Goal: Task Accomplishment & Management: Use online tool/utility

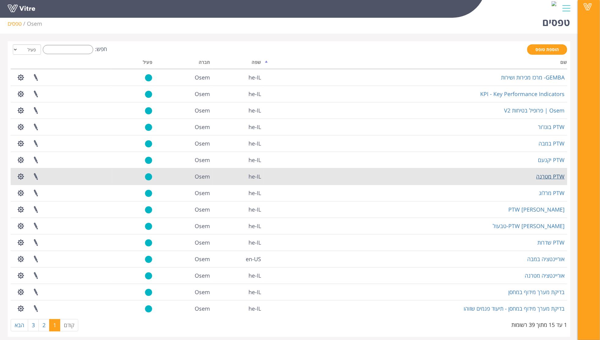
scroll to position [12, 0]
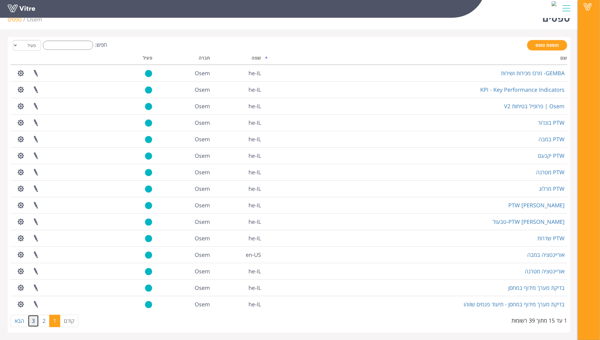
click at [30, 320] on link "3" at bounding box center [33, 321] width 11 height 12
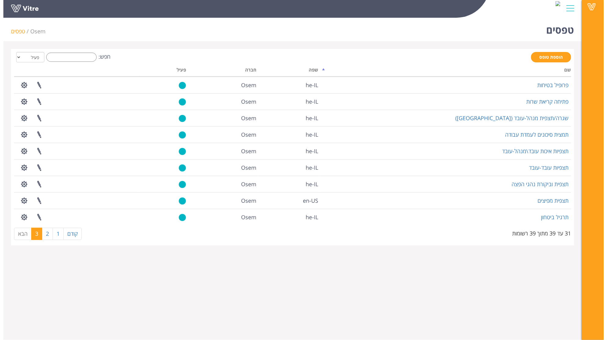
scroll to position [0, 0]
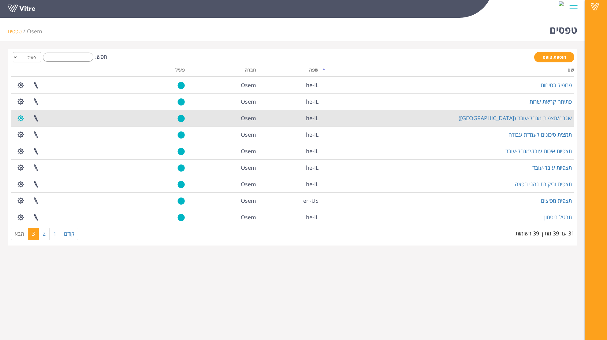
click at [18, 115] on button "button" at bounding box center [20, 118] width 15 height 16
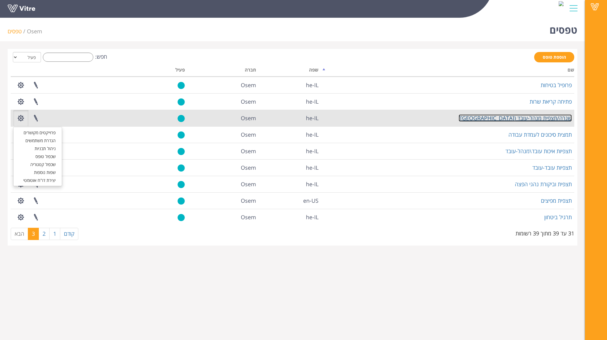
click at [550, 117] on link "שגרה/תצפית מנהל-עובד (Gemba)" at bounding box center [514, 117] width 113 height 7
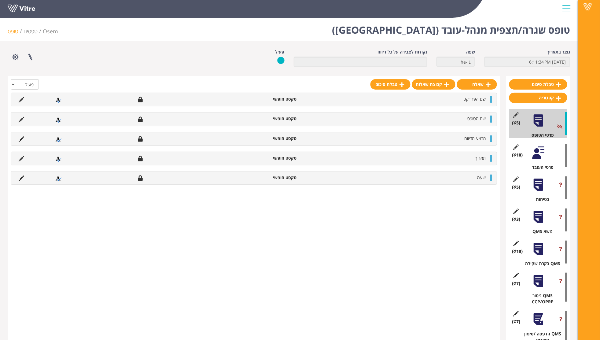
click at [540, 163] on div "(10 ) פרטי העובד" at bounding box center [538, 155] width 58 height 29
click at [538, 152] on div at bounding box center [539, 153] width 14 height 14
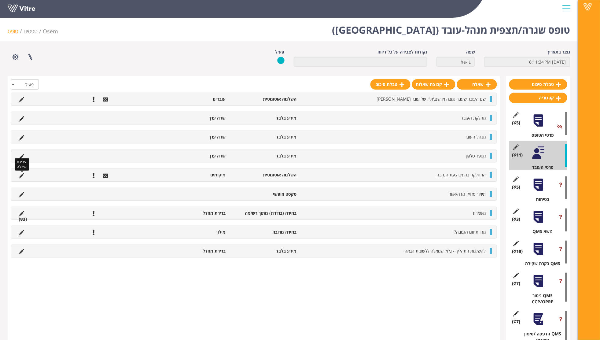
click at [20, 174] on icon at bounding box center [22, 176] width 6 height 6
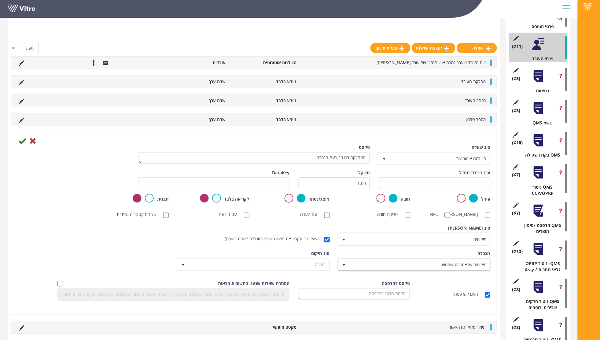
scroll to position [122, 0]
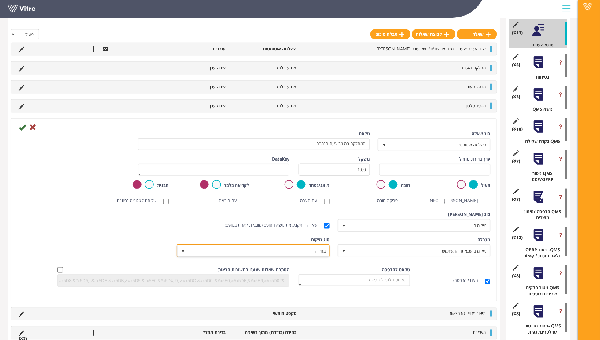
click at [294, 256] on span "בחירה" at bounding box center [258, 250] width 141 height 11
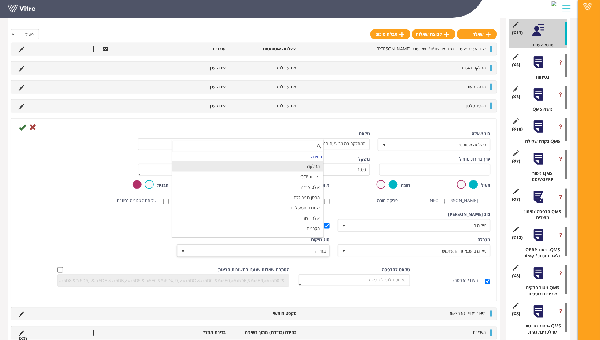
click at [314, 167] on li "מחלקה" at bounding box center [247, 166] width 151 height 10
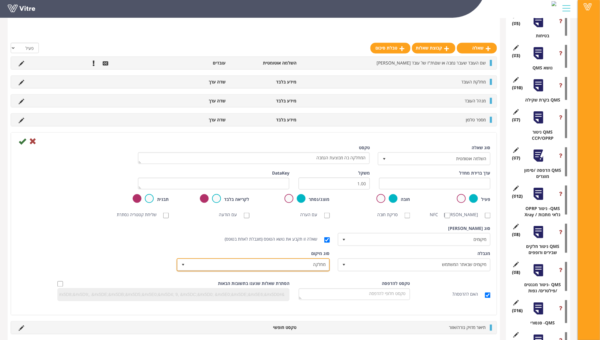
scroll to position [177, 0]
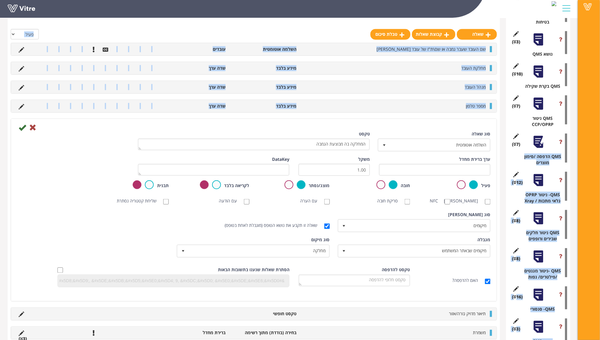
drag, startPoint x: 500, startPoint y: 120, endPoint x: 507, endPoint y: 145, distance: 25.4
click at [507, 145] on div "טבלת סיכום קטגוריה (5 ) פרטי הטופס (11 ) פרטי העובד (5 ) בטיחות (3 ) נושא QMS (…" at bounding box center [289, 281] width 563 height 765
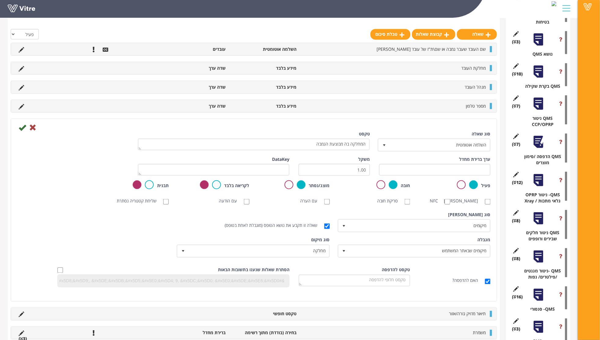
click at [55, 201] on div "סריקת ברקוד NFC סריקת חובה עם הערה עם הודעה שליחת קטגוריה נסתרת ללא תמונה תמונת…" at bounding box center [254, 201] width 483 height 12
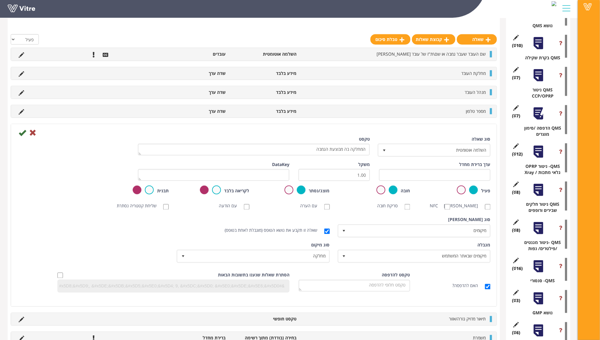
scroll to position [218, 0]
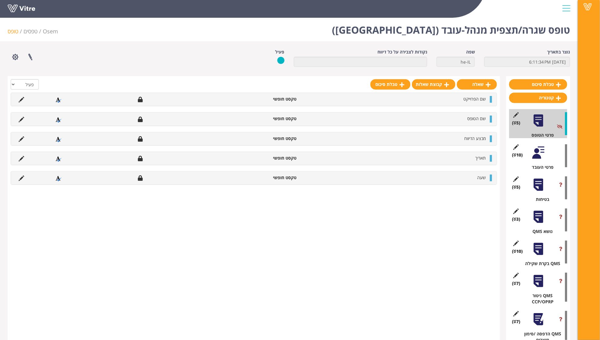
click at [539, 156] on div at bounding box center [539, 153] width 14 height 14
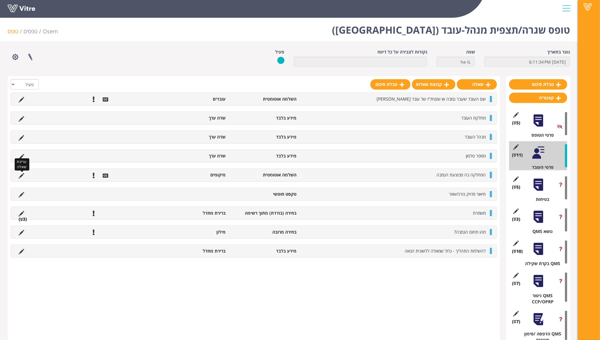
click at [20, 174] on icon at bounding box center [22, 176] width 6 height 6
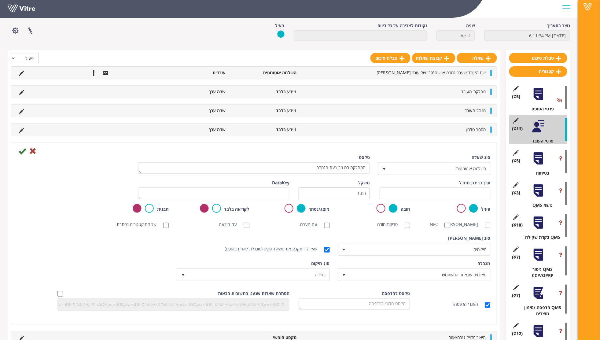
scroll to position [41, 0]
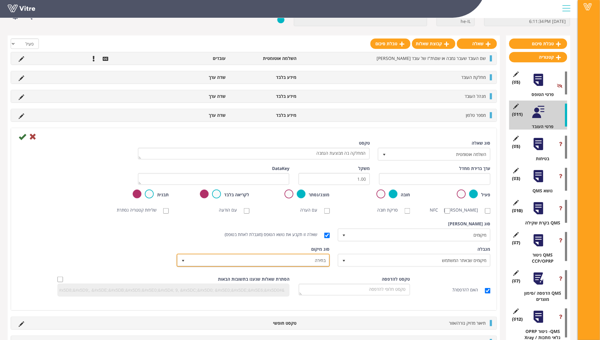
click at [320, 266] on span "בחירה" at bounding box center [258, 260] width 141 height 11
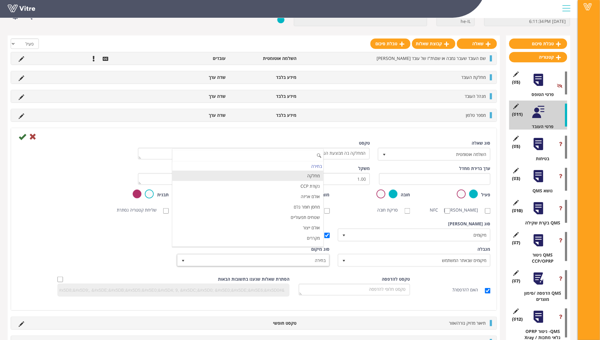
click at [313, 178] on li "מחלקה" at bounding box center [247, 176] width 151 height 10
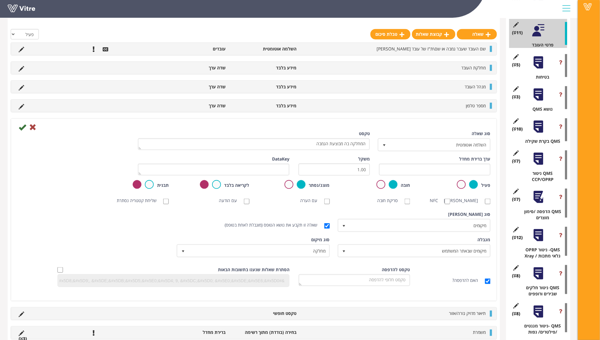
scroll to position [0, 0]
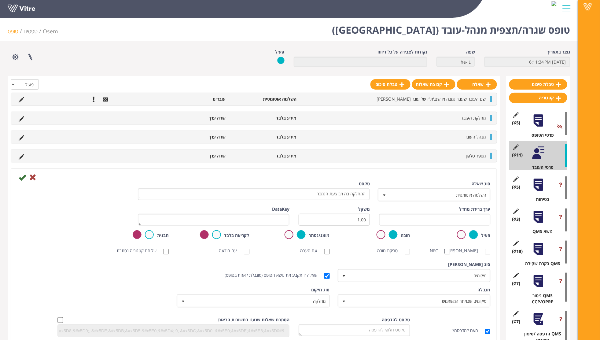
click at [136, 35] on div "טופס שגרה/תצפית מנהל-עובד (Gemba) Osem טפסים טופס" at bounding box center [289, 28] width 578 height 26
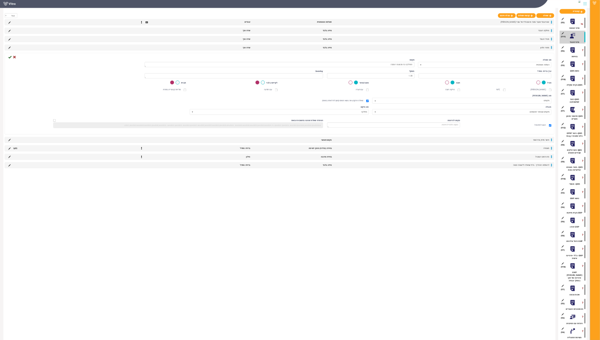
scroll to position [72, 0]
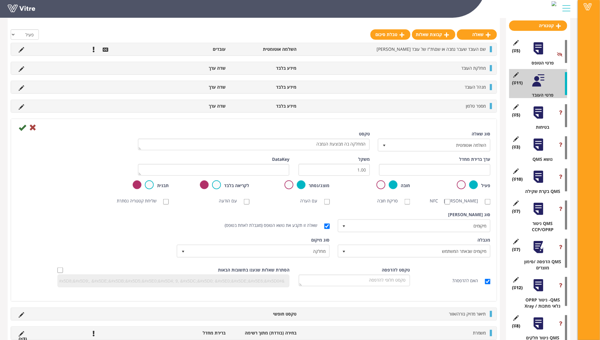
click at [130, 237] on div "סוג תשובה ברירת מחדל 0 סוג תשובה מיקומים 8 מודול בחירה שאלה זו תקבע את נושא הטו…" at bounding box center [254, 224] width 483 height 25
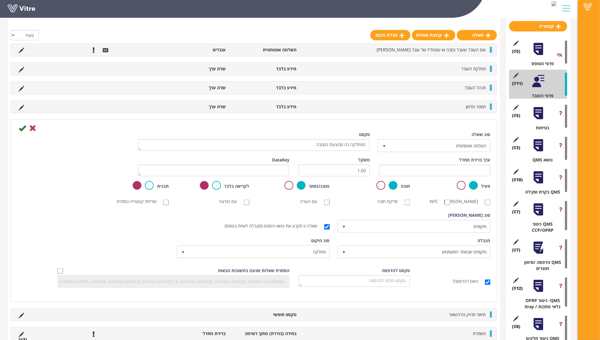
scroll to position [0, 0]
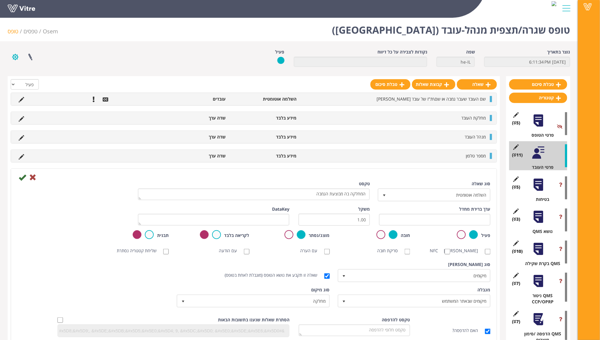
click at [15, 57] on button "button" at bounding box center [15, 57] width 15 height 16
click at [94, 52] on div "פרוייקטים מקושרים הגדרת משתמשים ניהול תבניות שכפול טופס שכפול קטגוריה שפות נוספ…" at bounding box center [122, 57] width 238 height 16
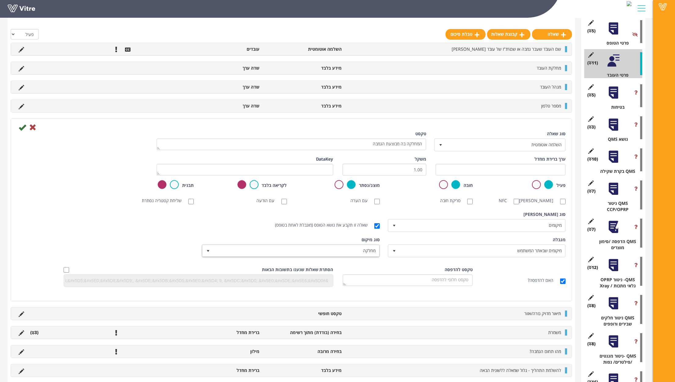
scroll to position [76, 0]
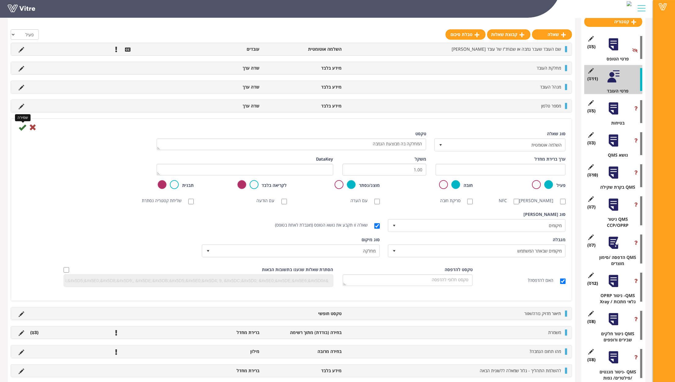
click at [23, 127] on icon at bounding box center [22, 127] width 7 height 7
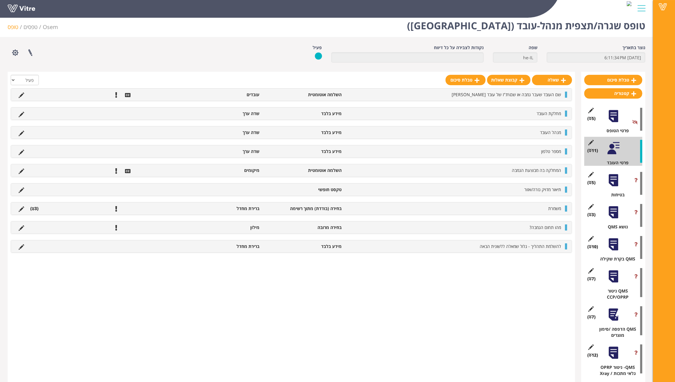
scroll to position [0, 0]
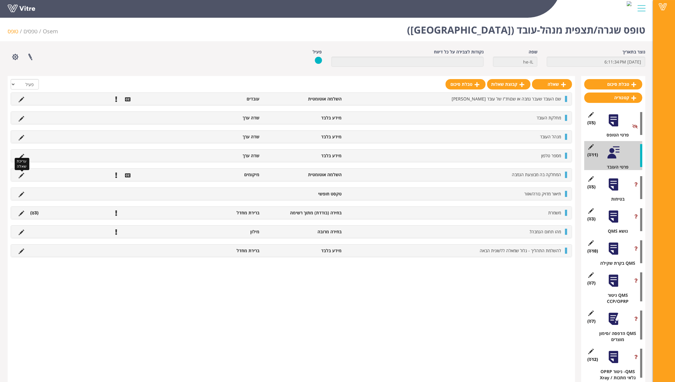
click at [21, 174] on icon at bounding box center [22, 176] width 6 height 6
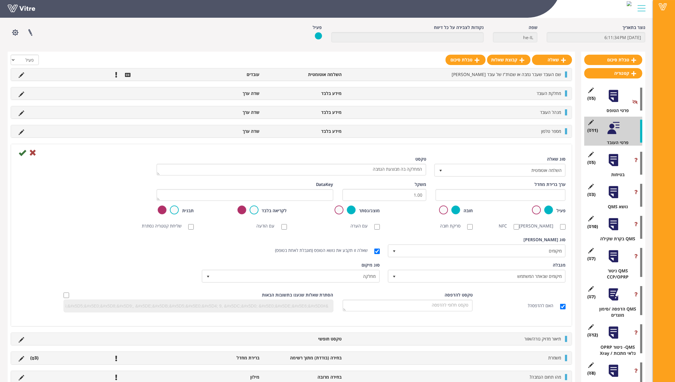
scroll to position [46, 0]
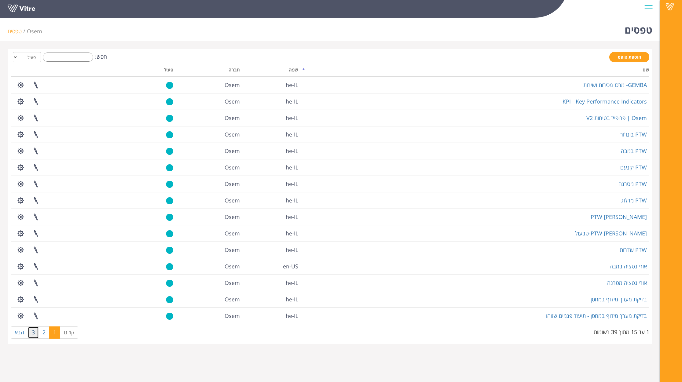
click at [31, 332] on link "3" at bounding box center [33, 333] width 11 height 12
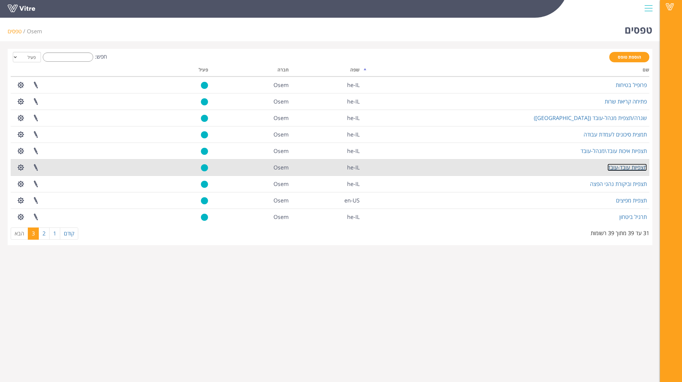
click at [637, 168] on link "תצפיות עובד-עובד" at bounding box center [627, 167] width 39 height 7
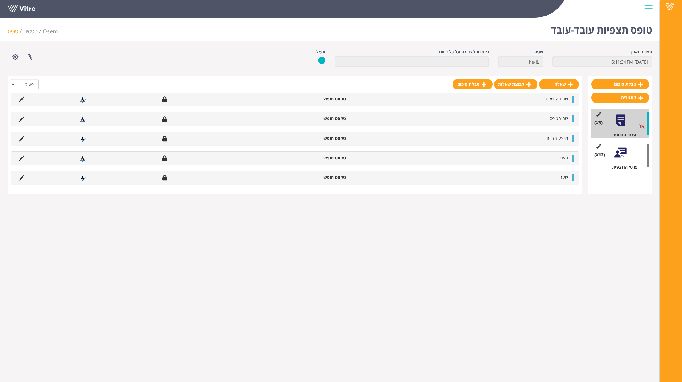
click at [610, 160] on div "(13 ) פרטי התצפית" at bounding box center [621, 155] width 58 height 29
click at [616, 155] on div at bounding box center [621, 153] width 14 height 14
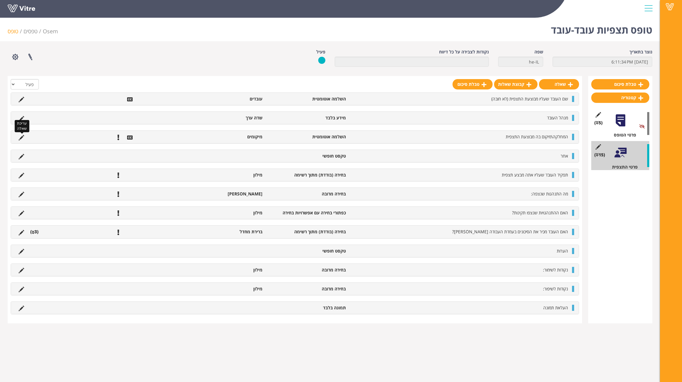
click at [19, 135] on icon at bounding box center [22, 138] width 6 height 6
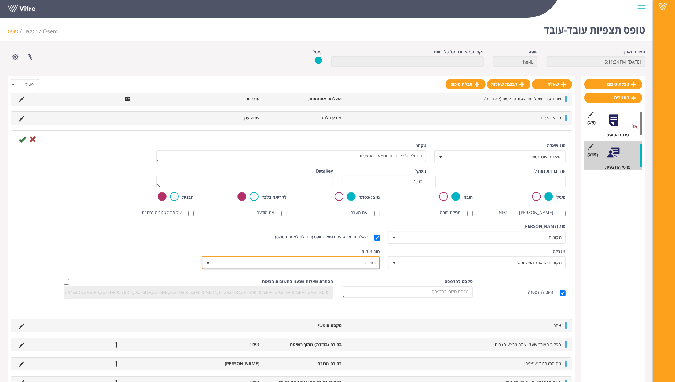
click at [364, 264] on span "בחירה" at bounding box center [296, 262] width 166 height 11
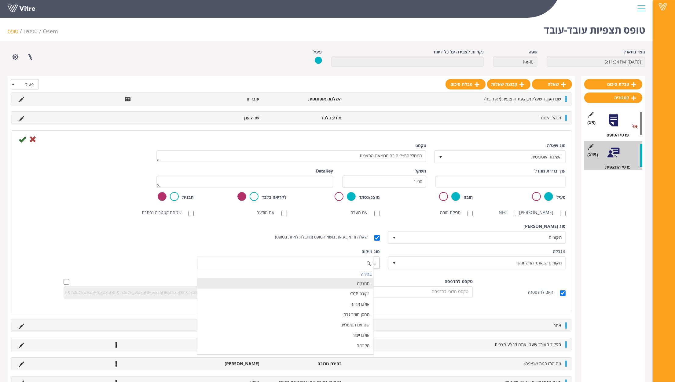
click at [361, 286] on li "מחלקה" at bounding box center [285, 284] width 176 height 10
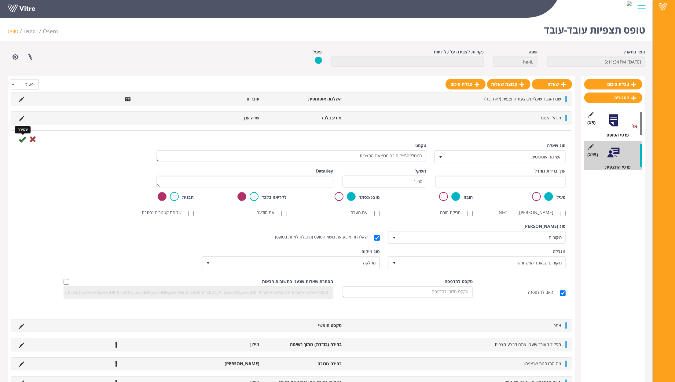
click at [21, 139] on icon at bounding box center [22, 139] width 7 height 7
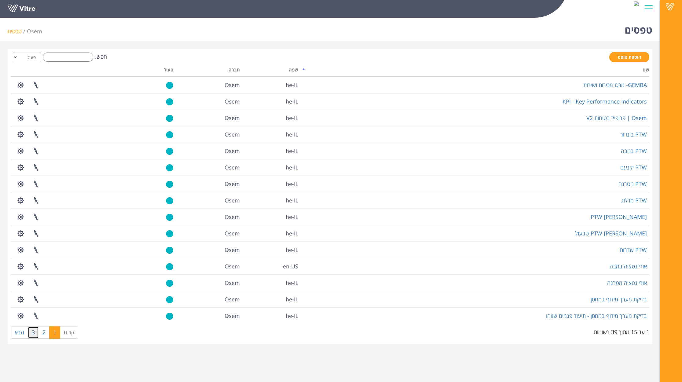
click at [32, 333] on link "3" at bounding box center [33, 333] width 11 height 12
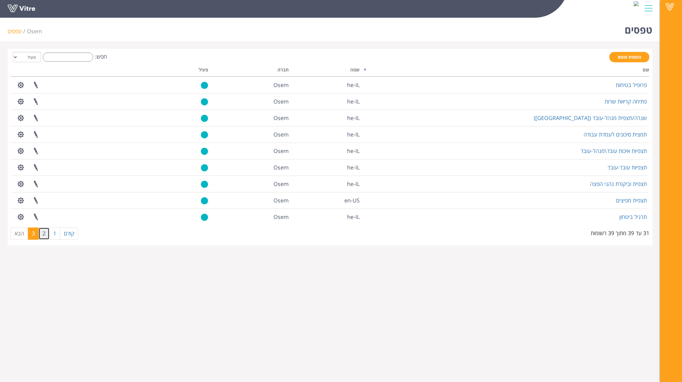
click at [46, 240] on link "2" at bounding box center [44, 234] width 11 height 12
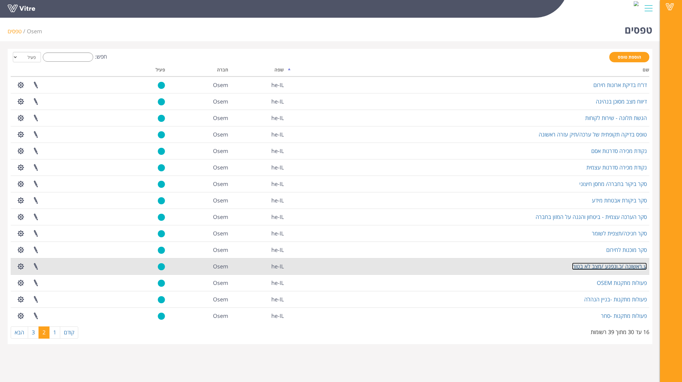
click at [632, 269] on link "ע.ראשונה /כ.ונפגע /מצב לא בטוח" at bounding box center [609, 266] width 75 height 7
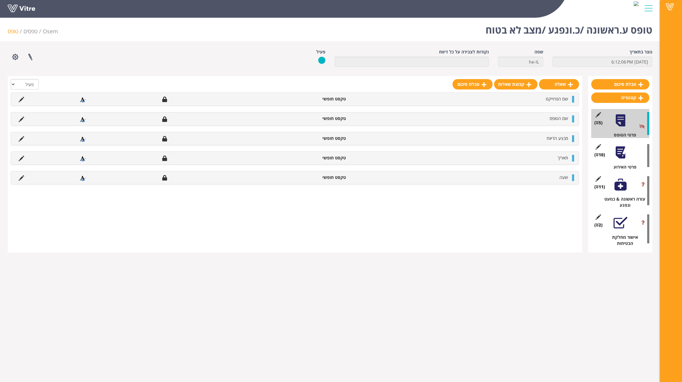
click at [619, 161] on div "(10 ) פרטי האירוע" at bounding box center [621, 155] width 58 height 29
click at [619, 156] on div at bounding box center [621, 153] width 14 height 14
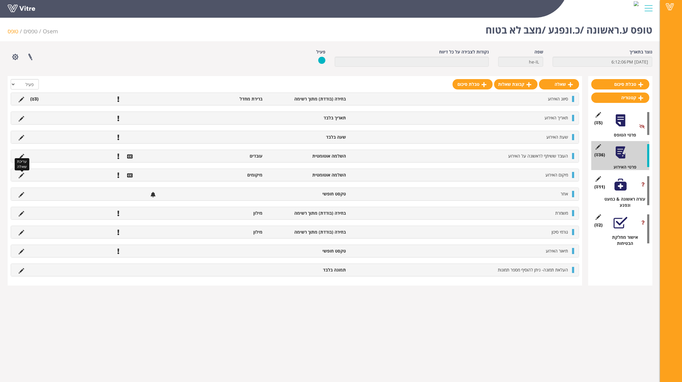
click at [19, 175] on icon at bounding box center [22, 176] width 6 height 6
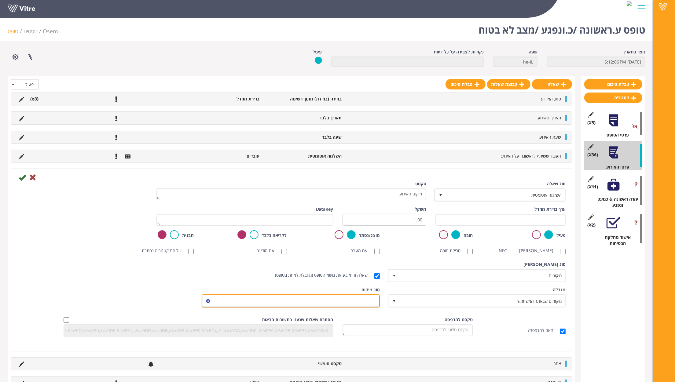
click at [343, 299] on span at bounding box center [296, 301] width 166 height 11
click at [350, 301] on span at bounding box center [296, 301] width 166 height 11
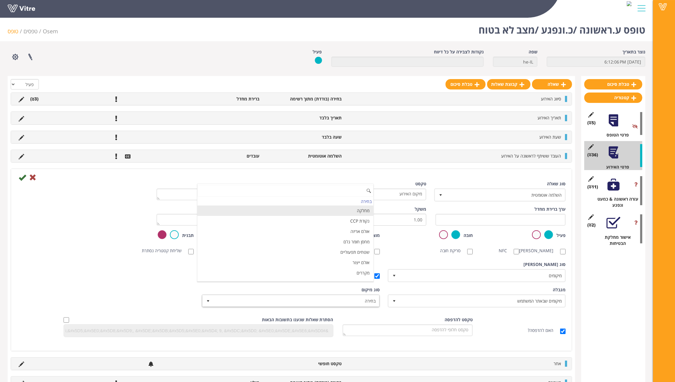
click at [362, 211] on li "מחלקה" at bounding box center [285, 211] width 176 height 10
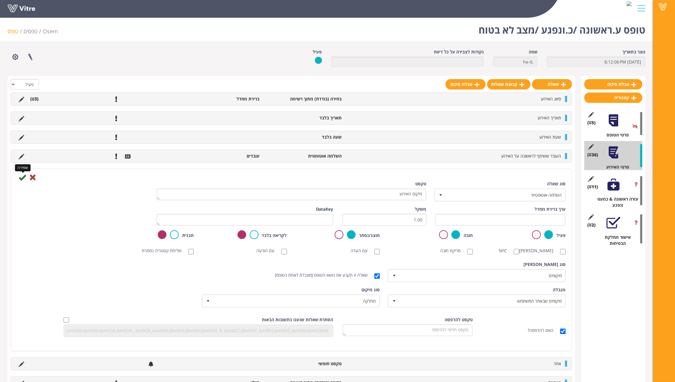
click at [21, 177] on icon at bounding box center [22, 177] width 7 height 7
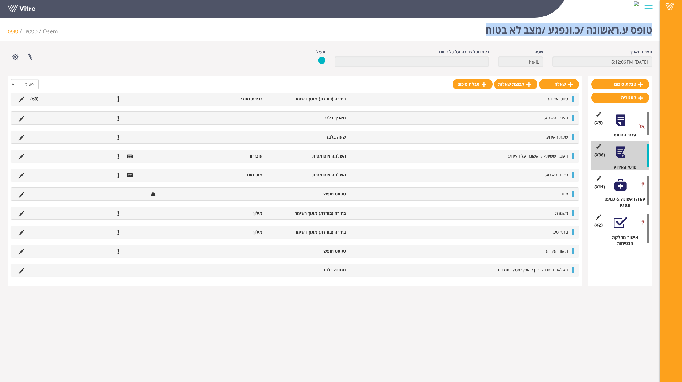
drag, startPoint x: 650, startPoint y: 31, endPoint x: 465, endPoint y: 26, distance: 185.3
click at [465, 26] on div "טופס ע.ראשונה /כ.ונפגע /מצב לא בטוח Osem טפסים טופס" at bounding box center [330, 28] width 660 height 26
copy h1 "טופס ע.ראשונה /כ.ונפגע /מצב לא בטוח"
